Goal: Find specific page/section: Find specific page/section

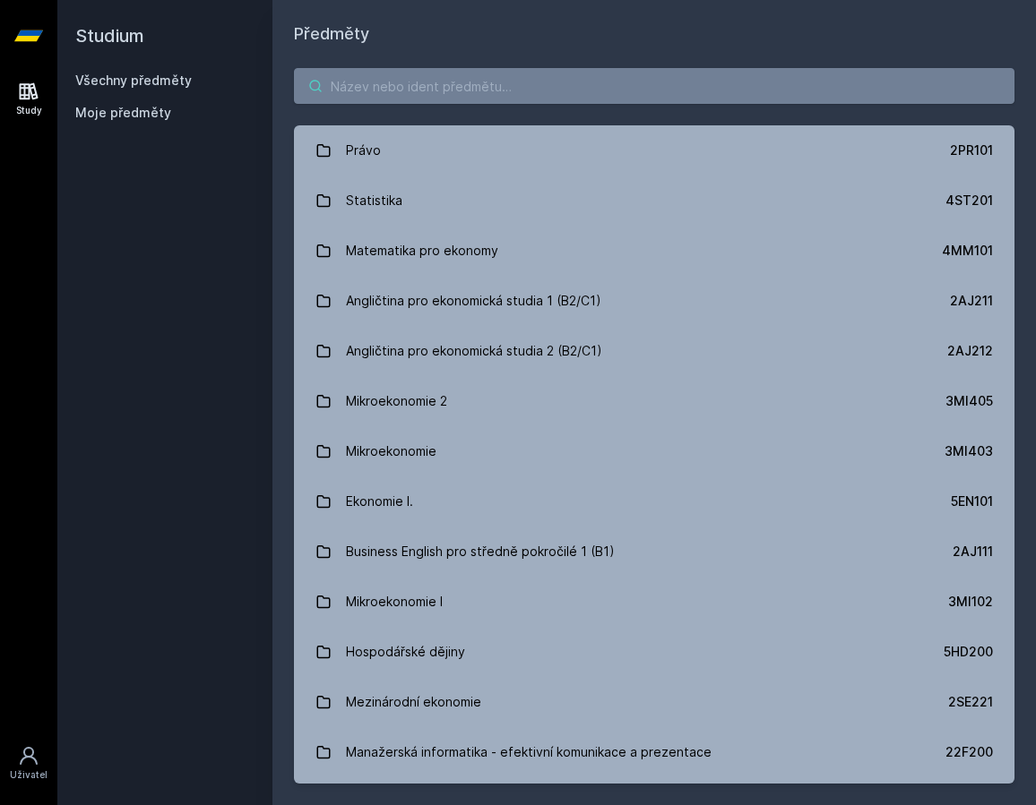
click at [523, 95] on input "search" at bounding box center [654, 86] width 720 height 36
type input "m"
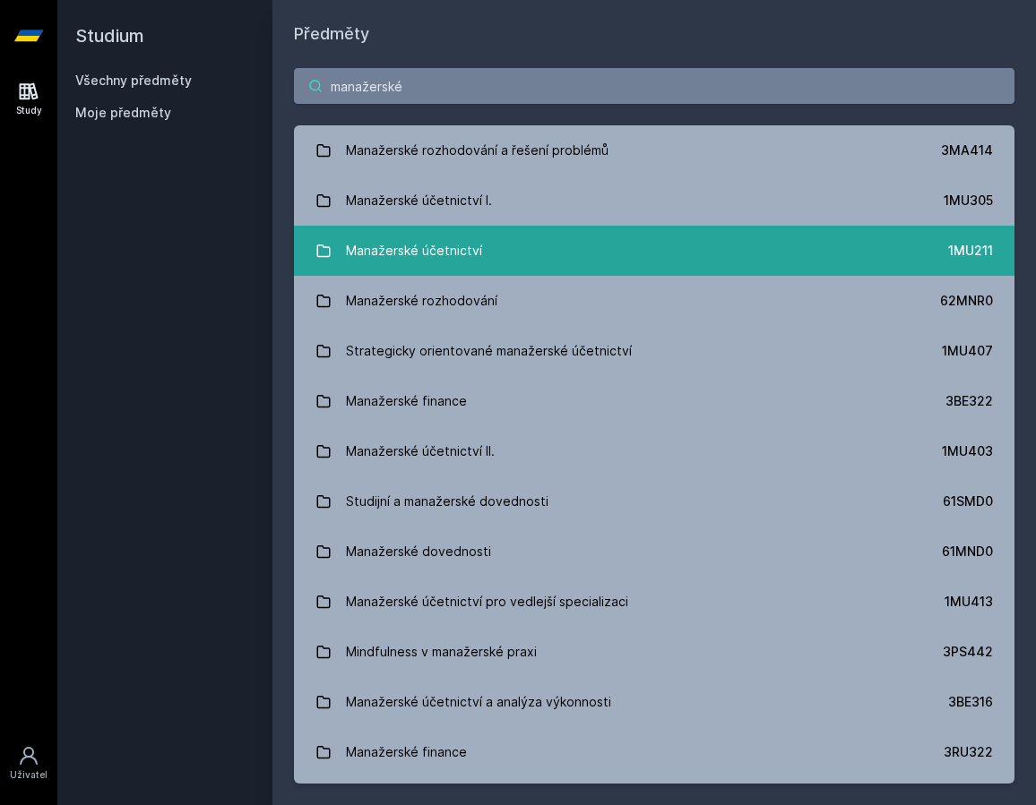
type input "manažerské"
click at [509, 231] on link "Manažerské účetnictví 1MU211" at bounding box center [654, 251] width 720 height 50
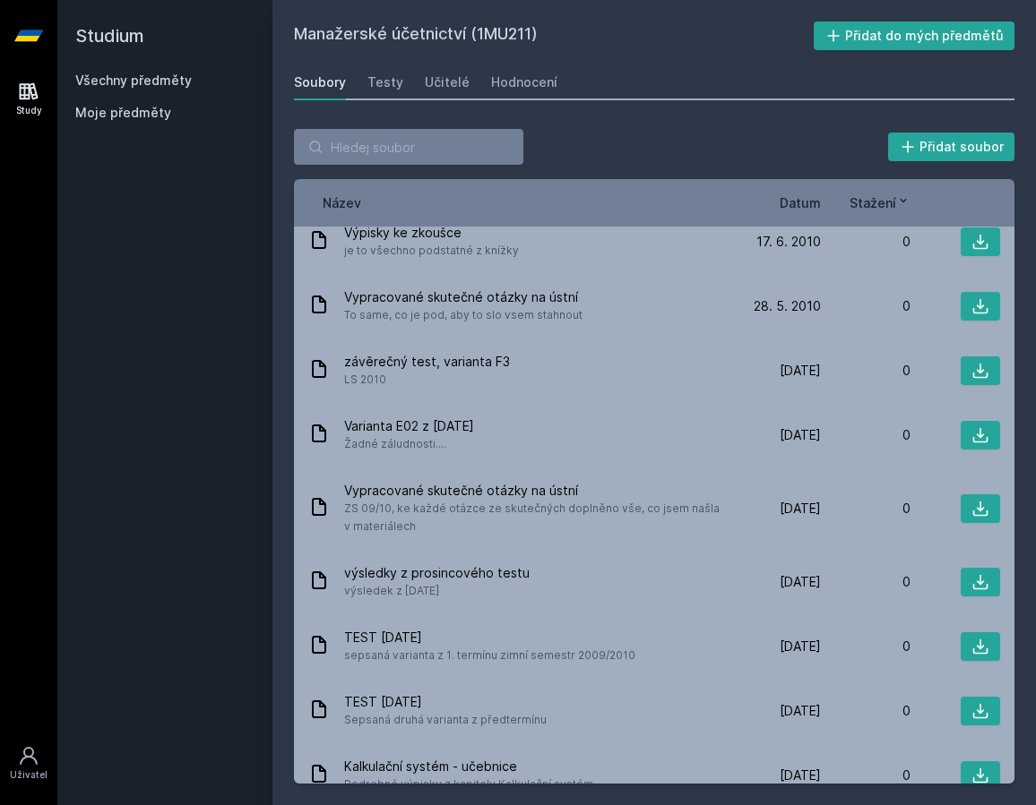
scroll to position [2189, 0]
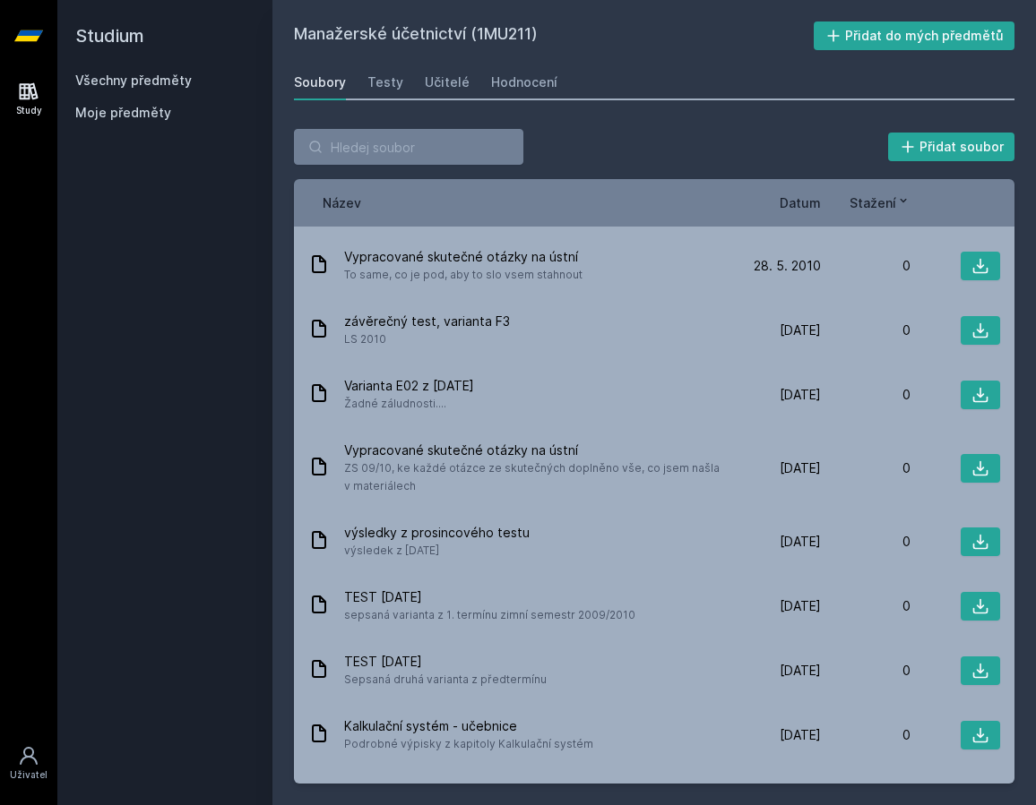
click at [594, 133] on div "Přidat soubor" at bounding box center [654, 147] width 720 height 36
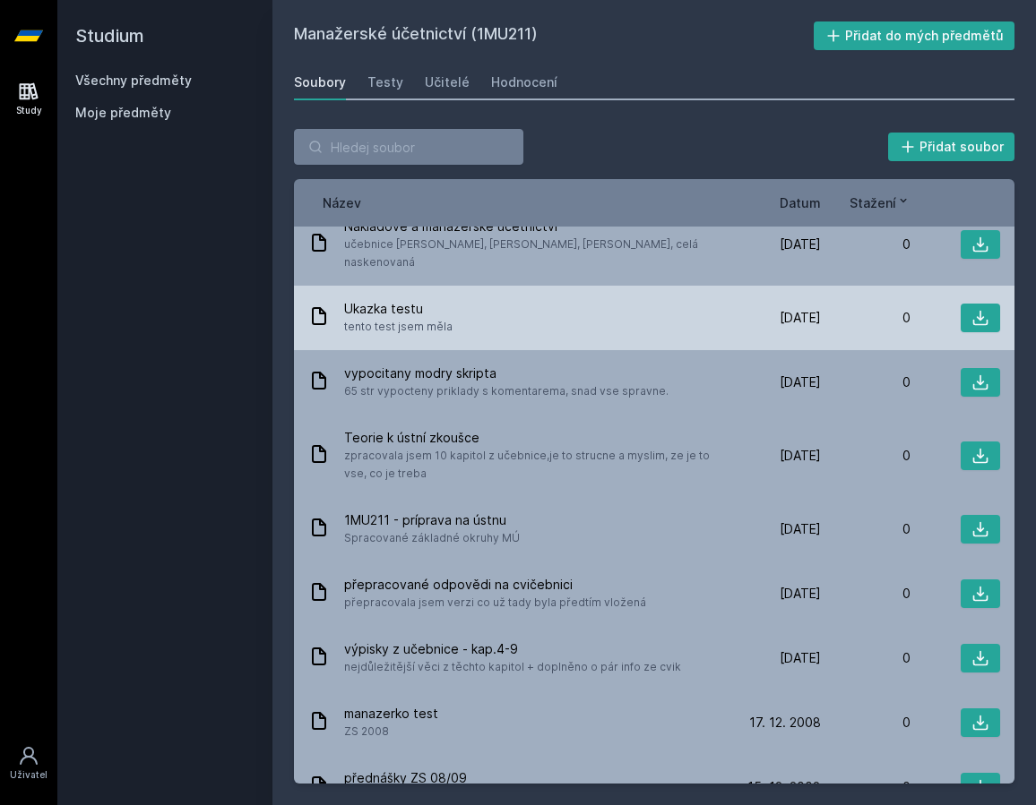
scroll to position [2905, 0]
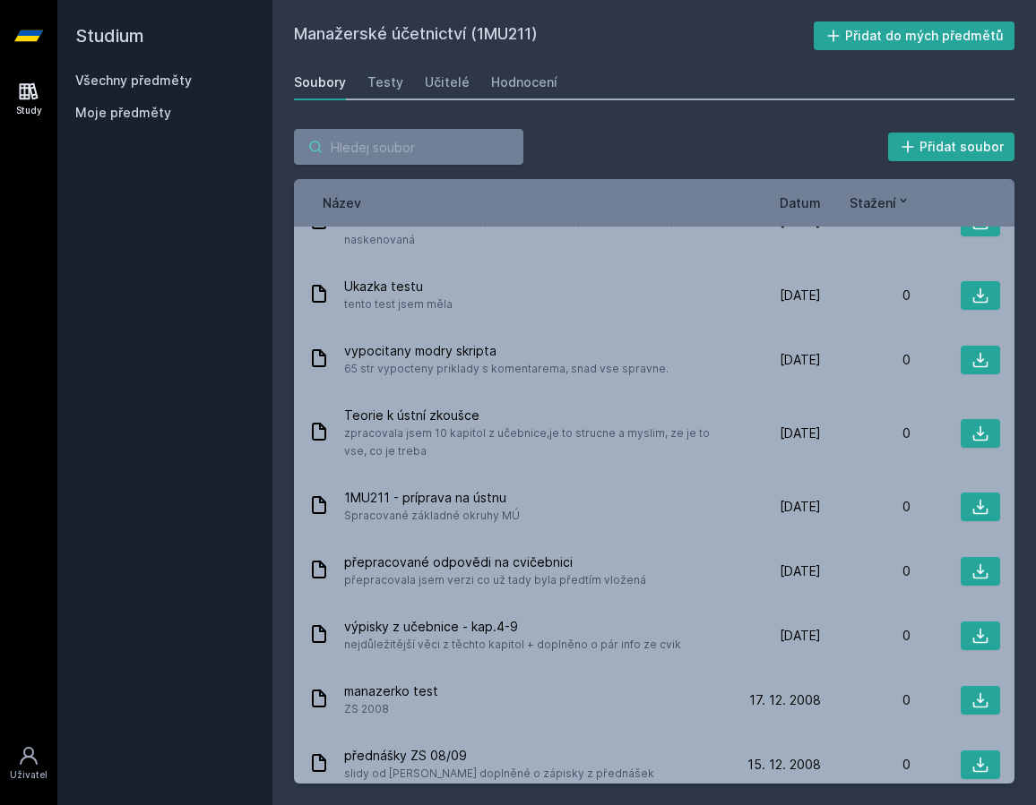
click at [393, 135] on input "search" at bounding box center [408, 147] width 229 height 36
type input "j"
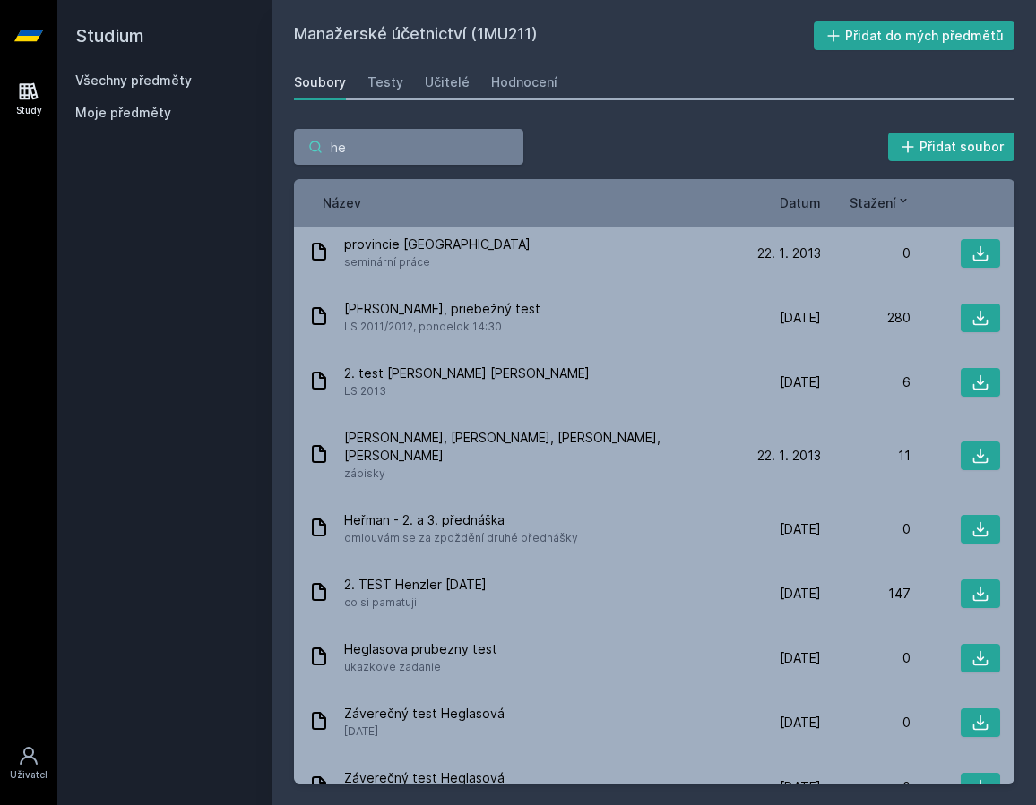
scroll to position [0, 0]
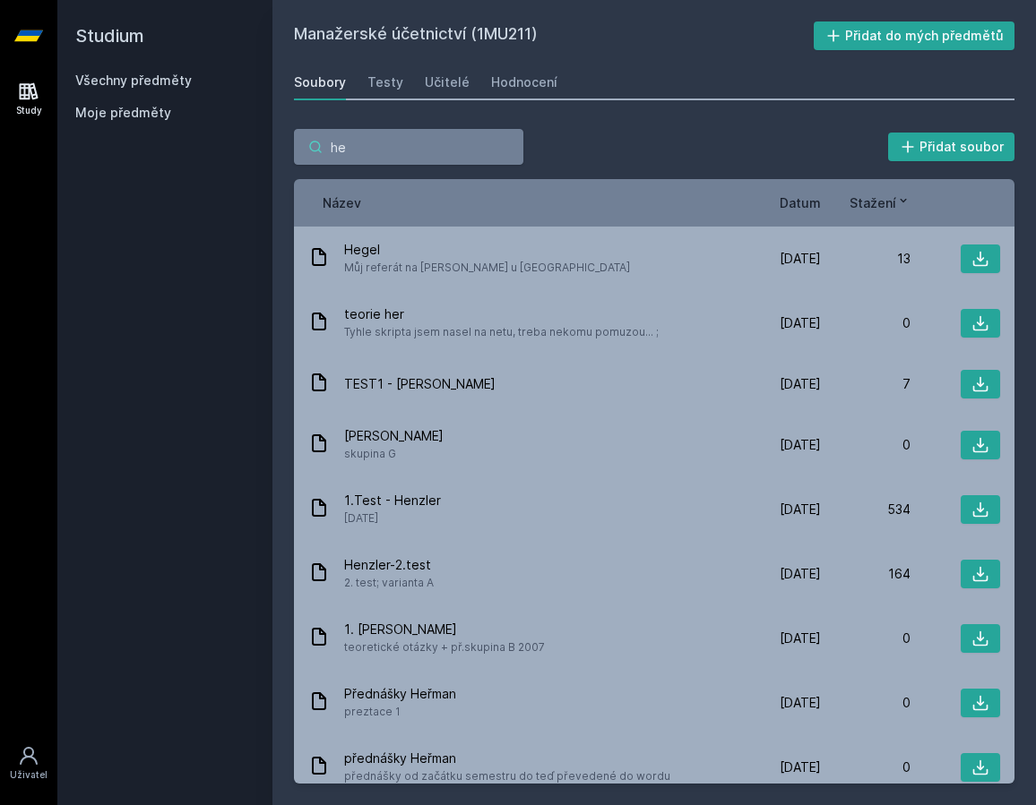
type input "h"
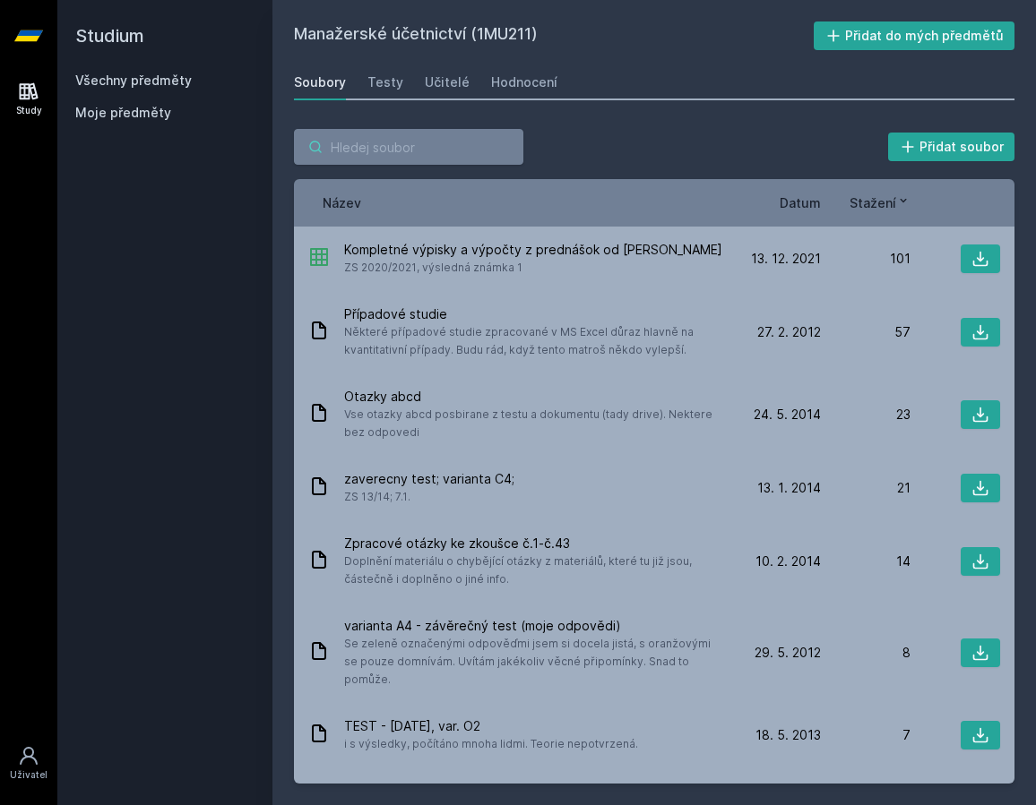
click at [383, 157] on input "search" at bounding box center [408, 147] width 229 height 36
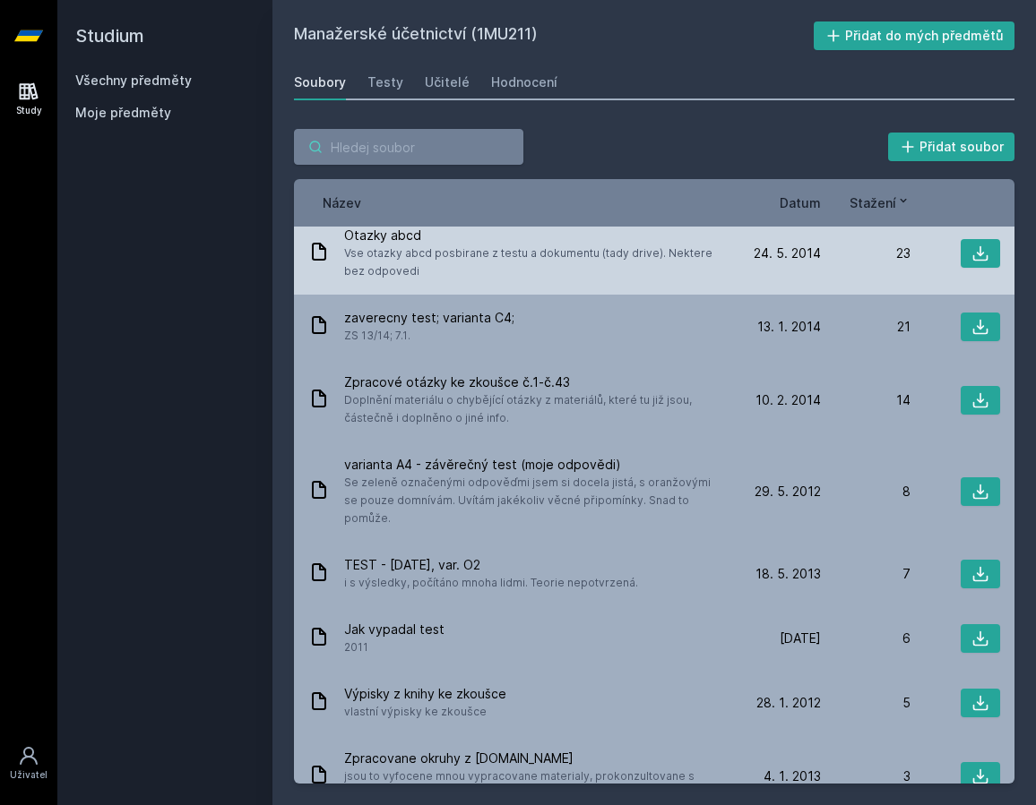
scroll to position [188, 0]
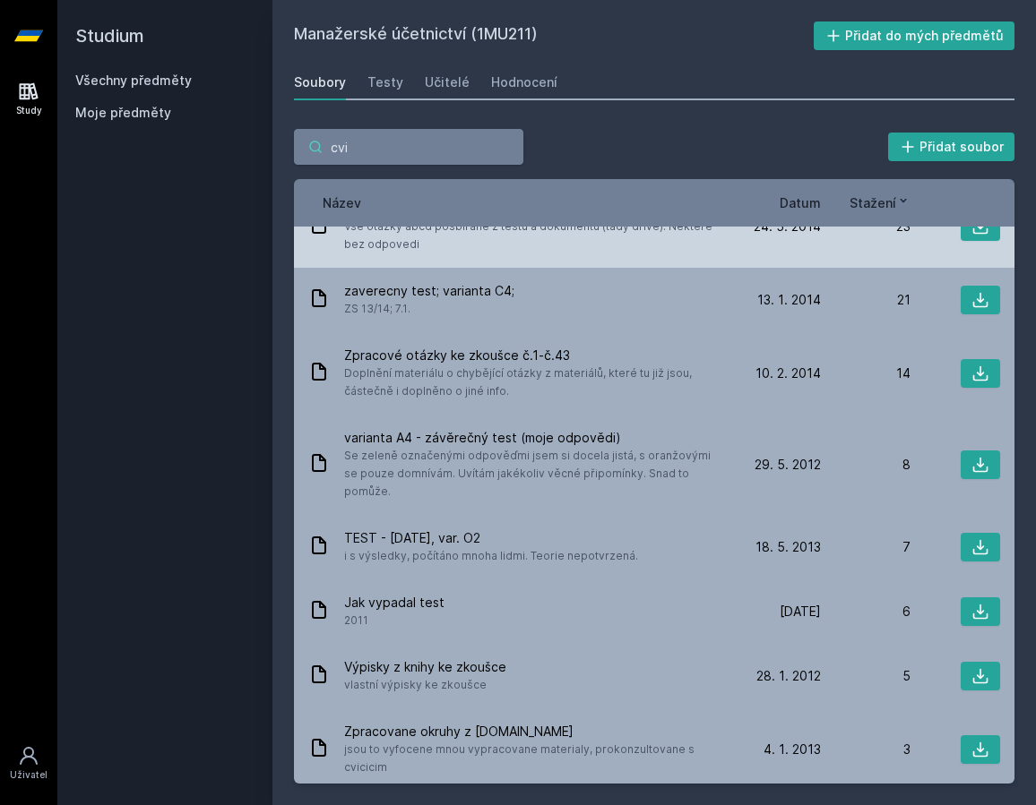
type input "cvi"
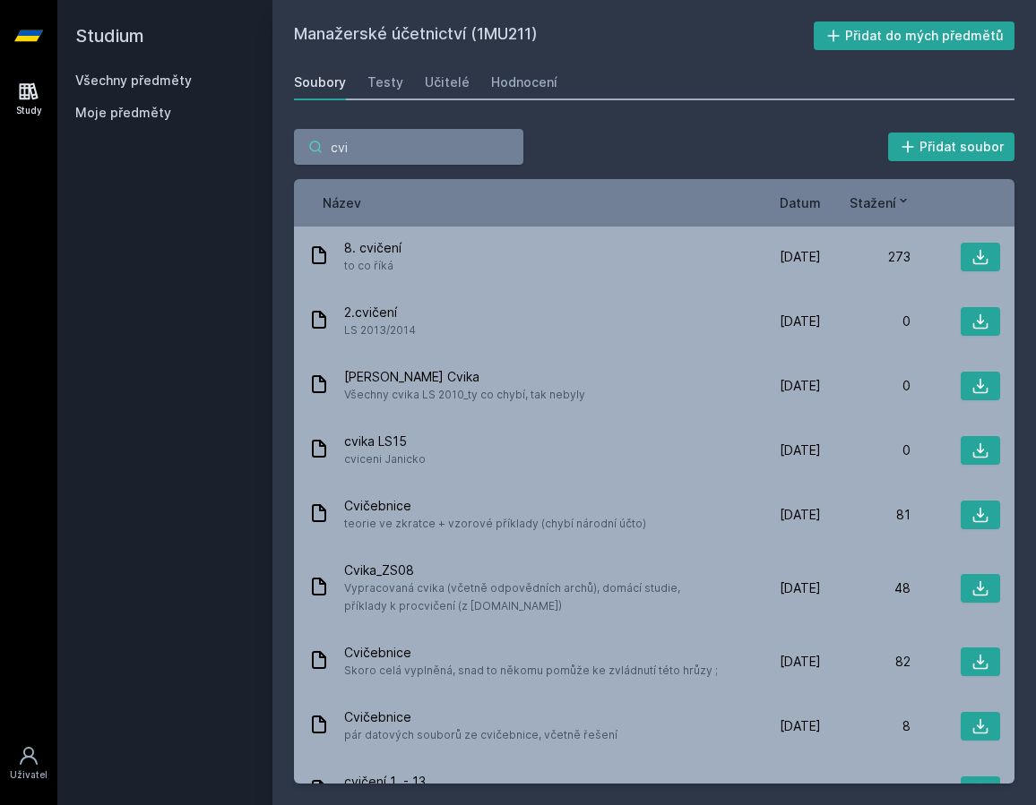
scroll to position [200, 0]
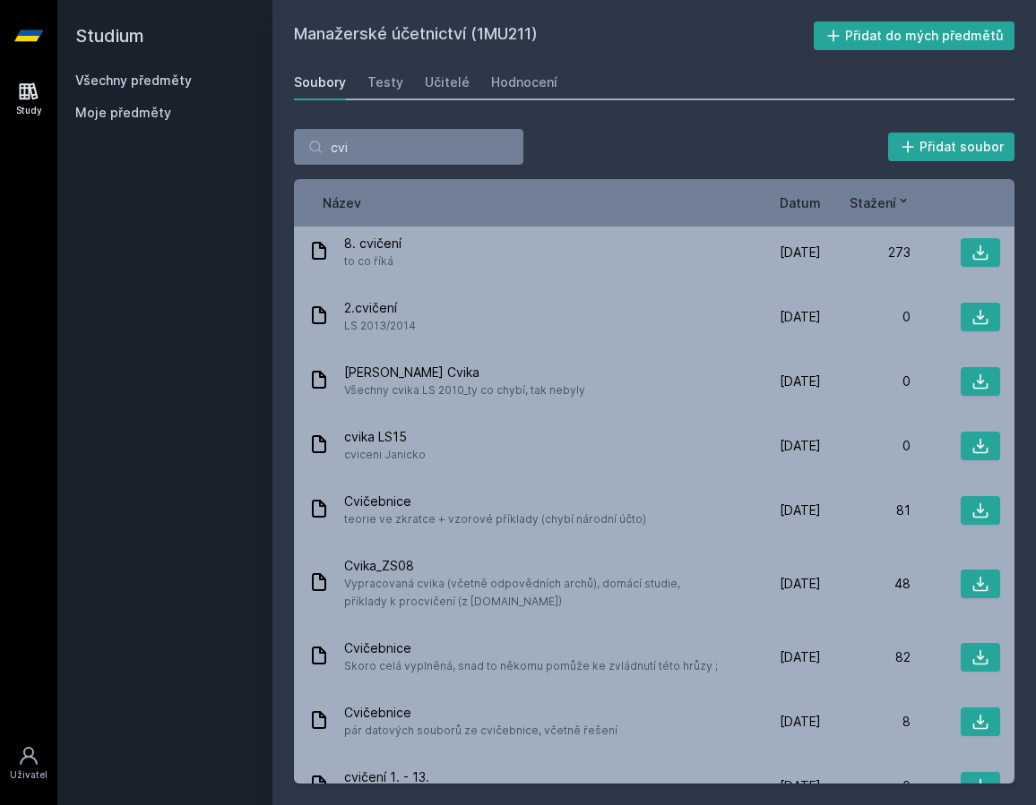
click at [879, 208] on span "Stažení" at bounding box center [872, 202] width 47 height 19
click at [812, 205] on span "Datum" at bounding box center [799, 202] width 41 height 19
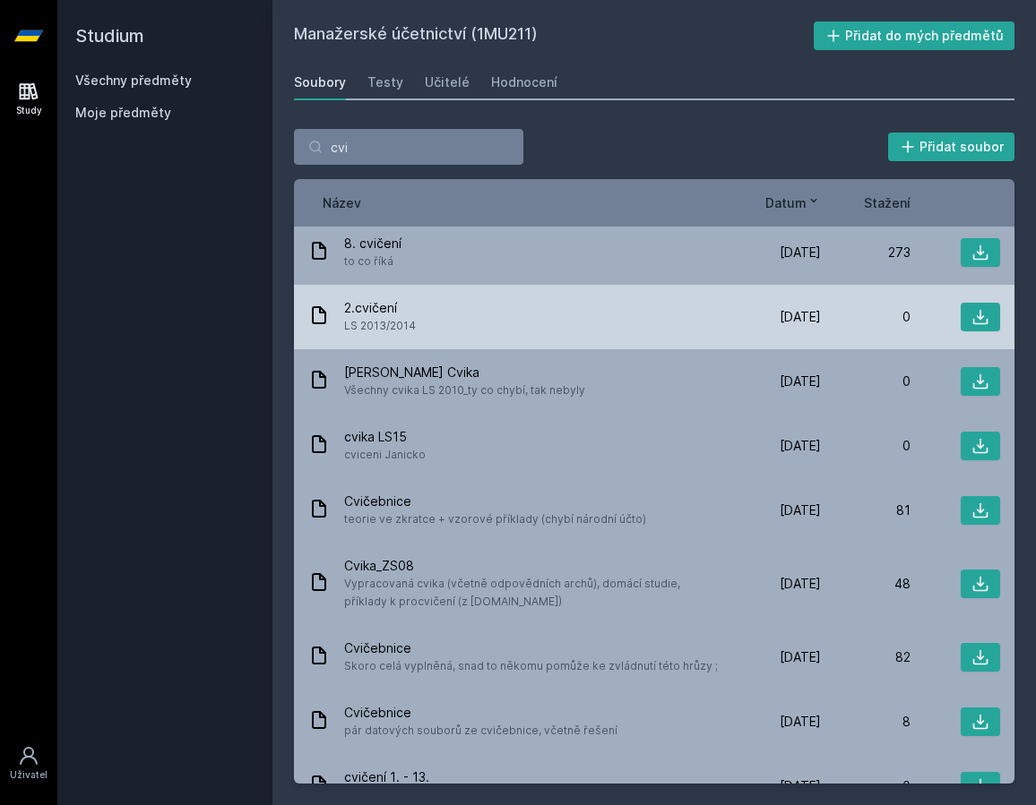
scroll to position [0, 0]
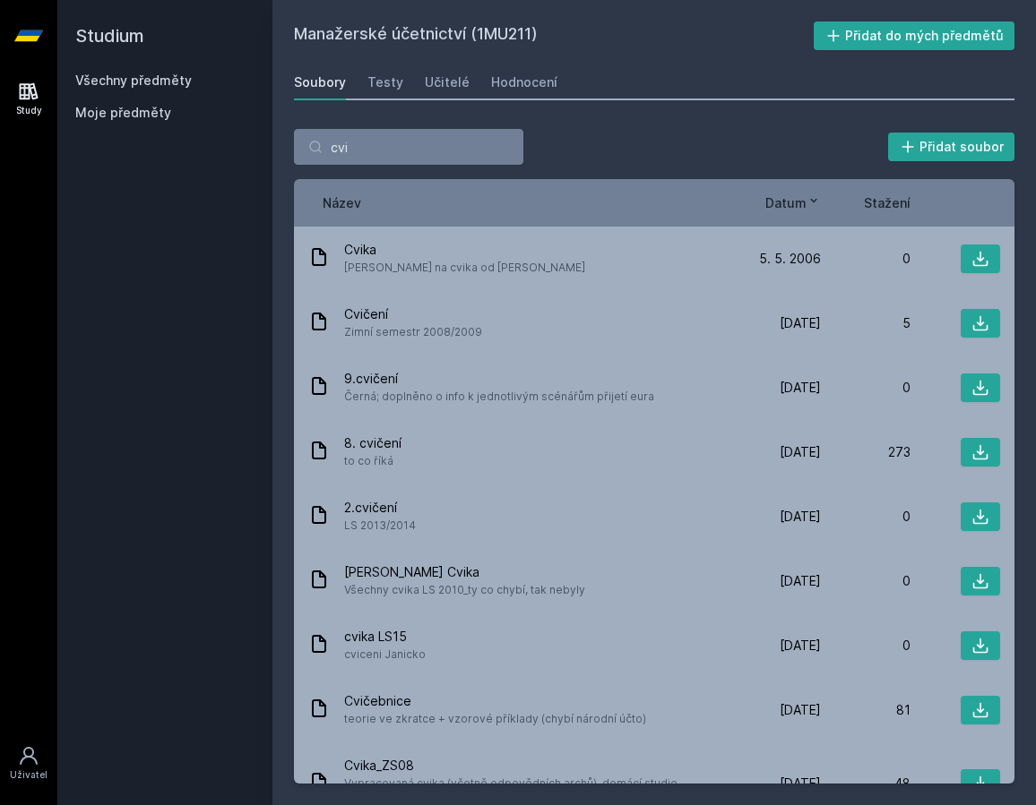
click at [758, 176] on div "cvi Přidat soubor Řazení: Název Datum Stažení Název Datum Stažení [PERSON_NAME]…" at bounding box center [654, 456] width 720 height 655
click at [778, 187] on div "Název Datum Stažení" at bounding box center [654, 202] width 720 height 47
click at [784, 200] on span "Datum" at bounding box center [785, 202] width 41 height 19
click at [795, 210] on span "Datum" at bounding box center [785, 202] width 41 height 19
click at [812, 203] on icon at bounding box center [813, 200] width 14 height 14
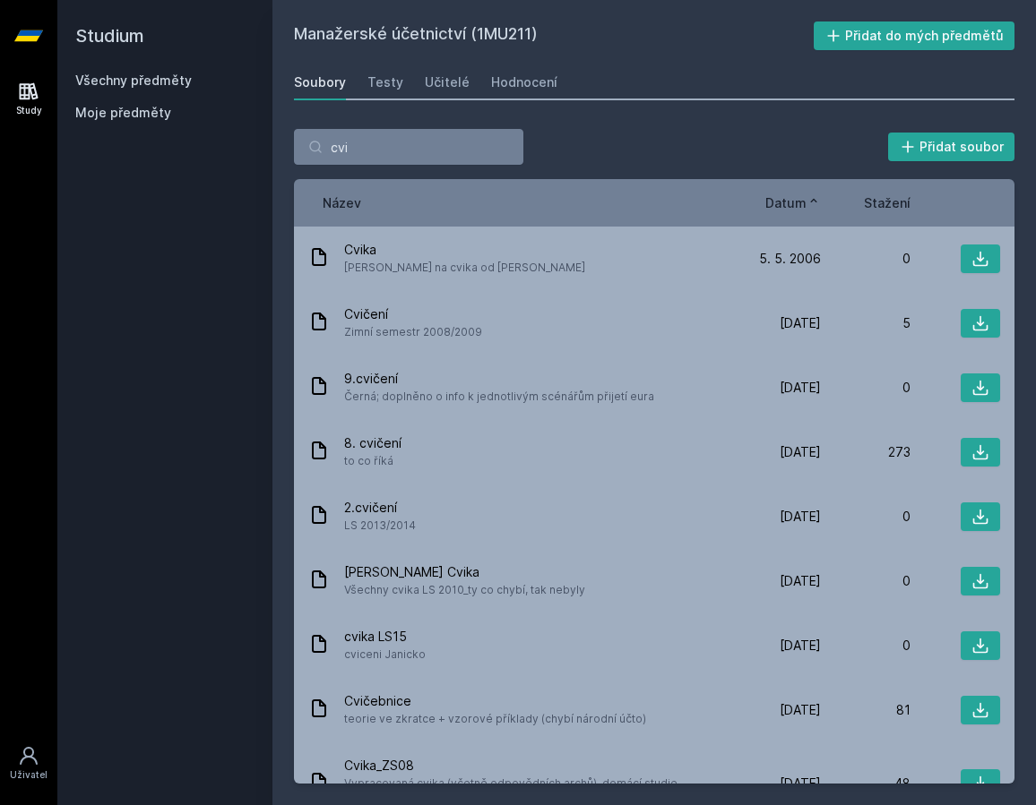
click at [808, 204] on icon at bounding box center [813, 200] width 14 height 14
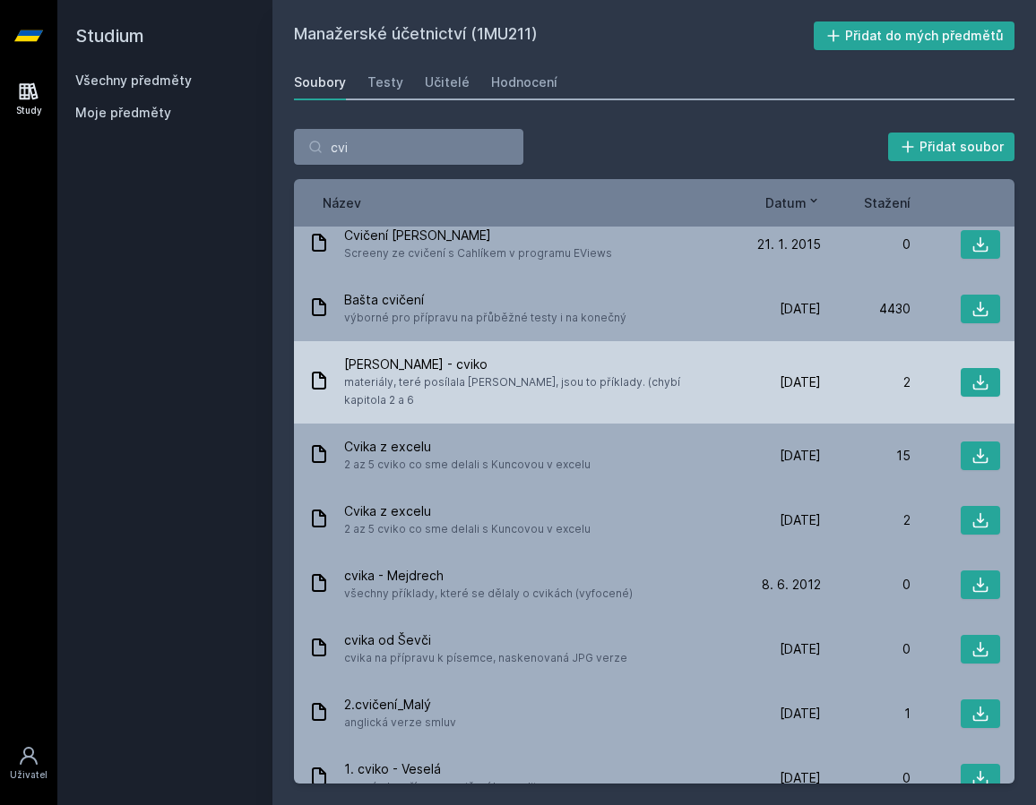
scroll to position [1388, 0]
